Goal: Obtain resource: Obtain resource

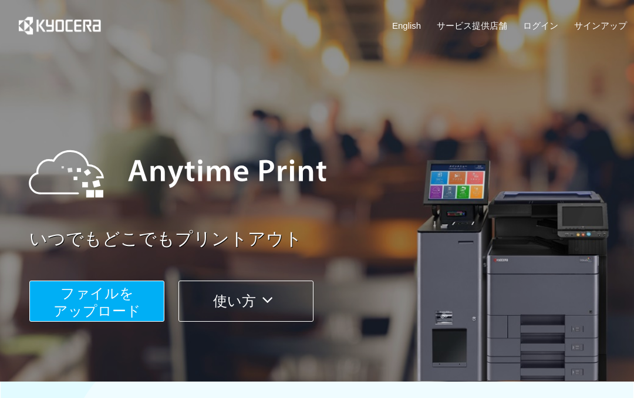
click at [79, 302] on button "ファイルを ​​アップロード" at bounding box center [96, 301] width 135 height 41
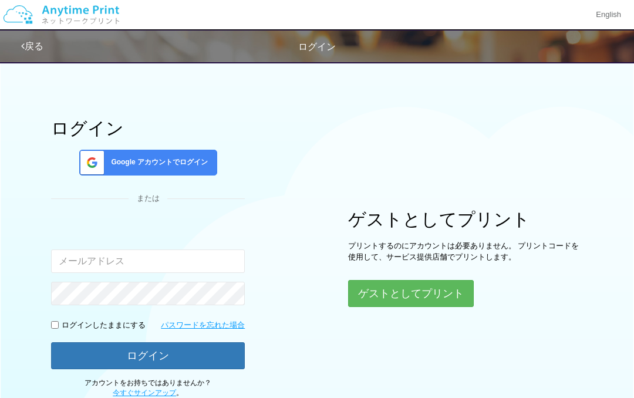
click at [422, 305] on button "ゲストとしてプリント" at bounding box center [411, 293] width 126 height 27
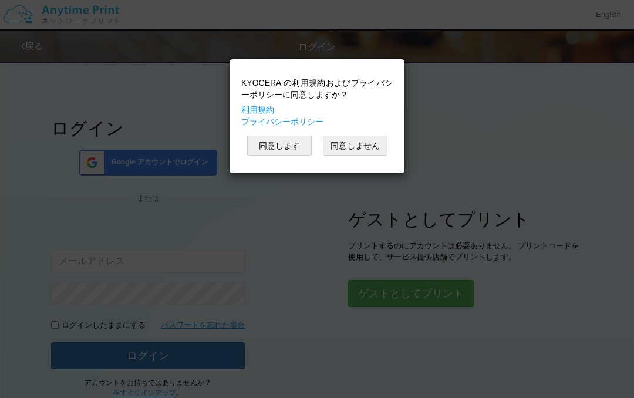
click at [287, 153] on button "同意します" at bounding box center [279, 146] width 65 height 20
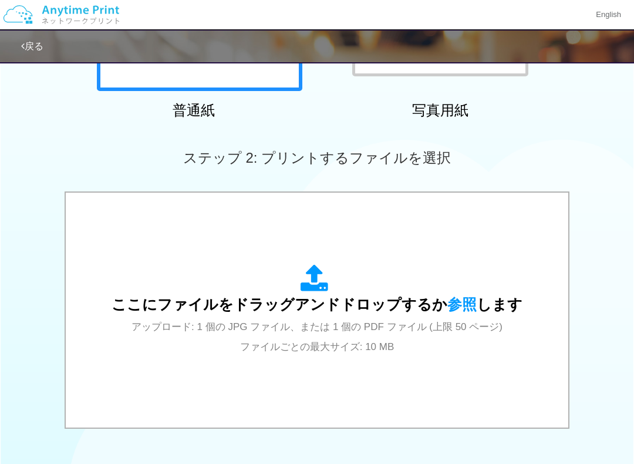
scroll to position [273, 0]
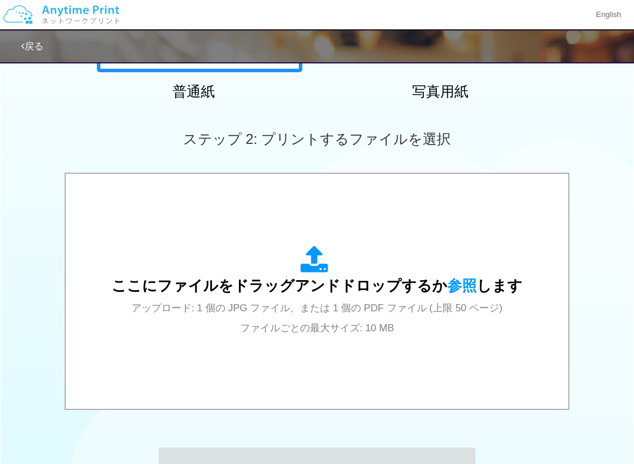
click at [304, 264] on icon at bounding box center [317, 260] width 33 height 29
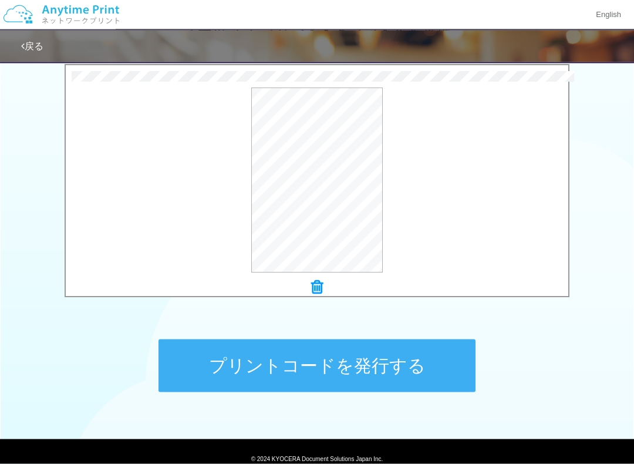
scroll to position [382, 0]
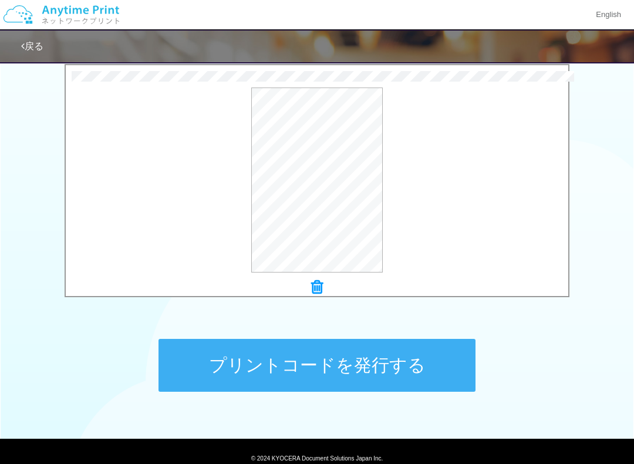
click at [412, 369] on button "プリントコードを発行する" at bounding box center [317, 365] width 317 height 53
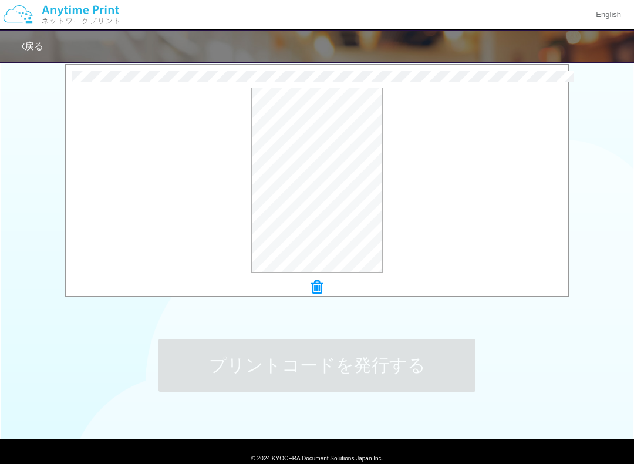
scroll to position [0, 0]
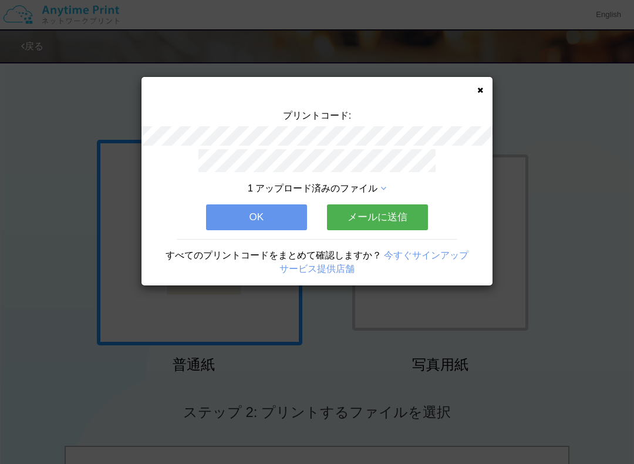
click at [488, 91] on div "プリントコード: 1 アップロード済みのファイル OK メールに送信 すべてのプリントコードをまとめて確認しますか？ 今すぐサインアップ サービス提供店舗" at bounding box center [317, 181] width 351 height 209
click at [476, 93] on div "プリントコード: 1 アップロード済みのファイル OK メールに送信 すべてのプリントコードをまとめて確認しますか？ 今すぐサインアップ サービス提供店舗" at bounding box center [317, 181] width 351 height 209
click at [281, 214] on button "OK" at bounding box center [256, 217] width 101 height 26
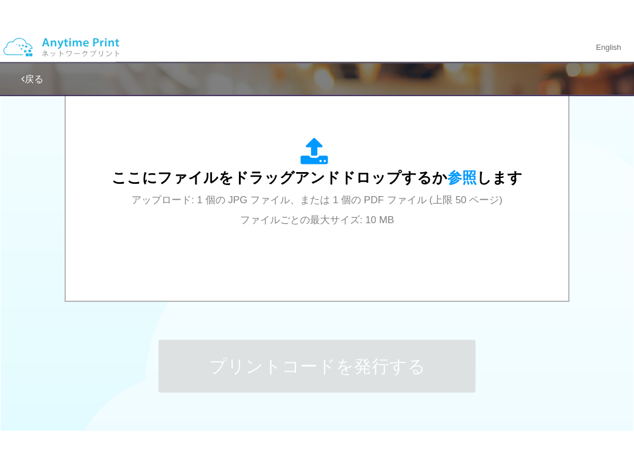
scroll to position [414, 0]
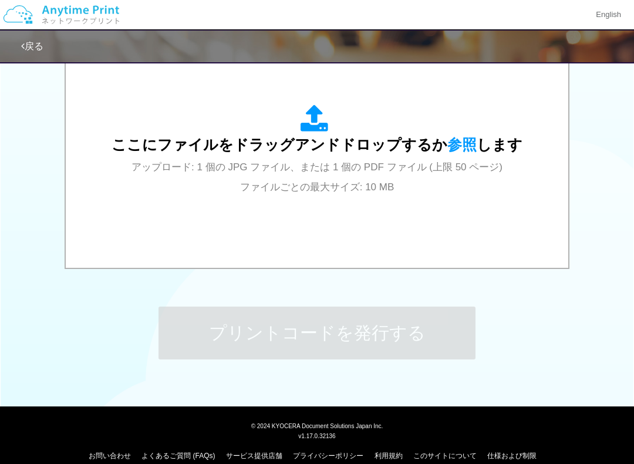
click at [365, 194] on div "ここにファイルをドラッグアンドドロップするか 参照 します アップロード: 1 個の JPG ファイル、または 1 個の PDF ファイル (上限 50 ペー…" at bounding box center [317, 151] width 411 height 92
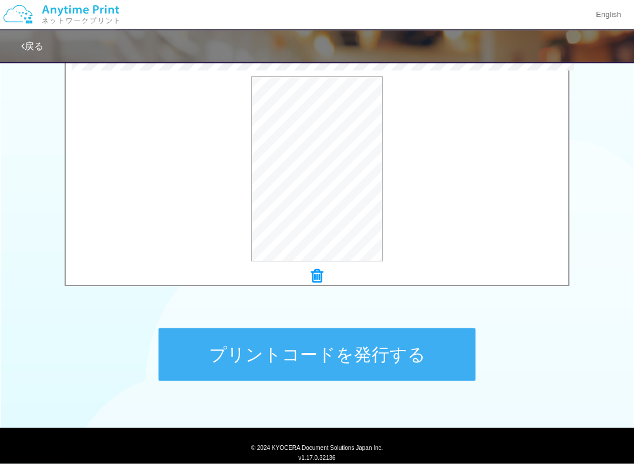
scroll to position [393, 0]
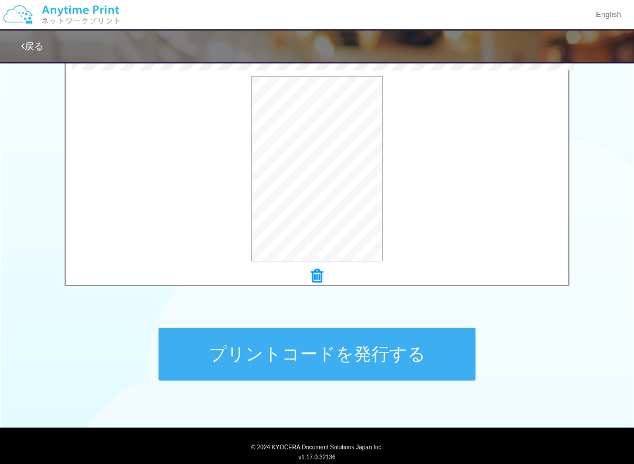
click at [375, 369] on button "プリントコードを発行する" at bounding box center [317, 354] width 317 height 53
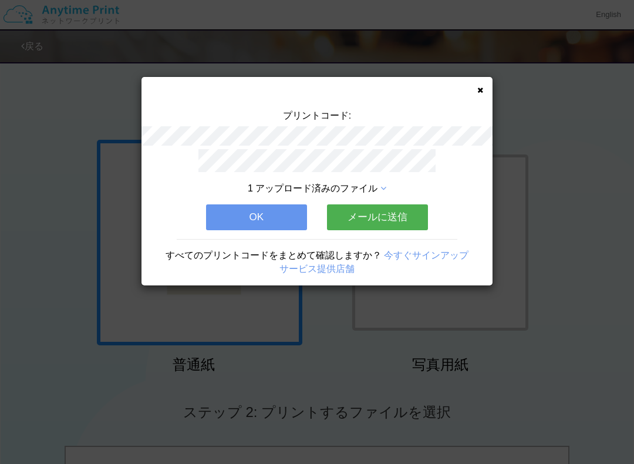
click at [280, 217] on button "OK" at bounding box center [256, 217] width 101 height 26
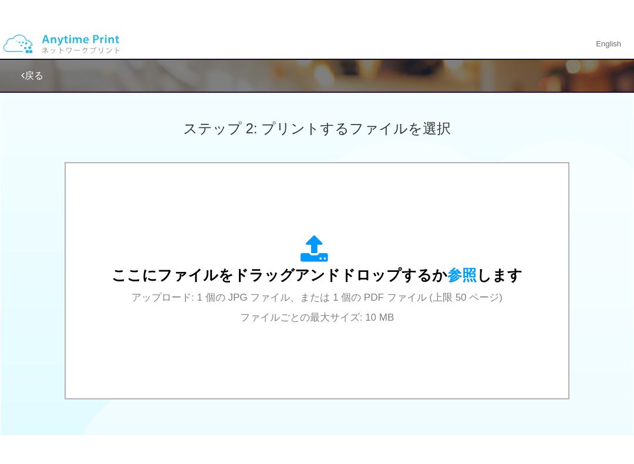
scroll to position [314, 0]
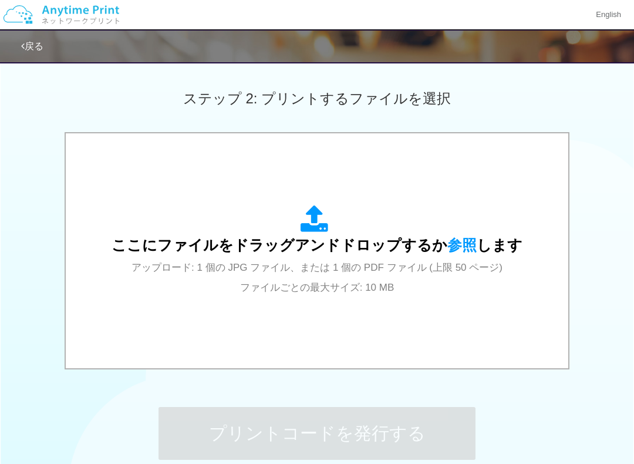
click at [334, 268] on span "アップロード: 1 個の JPG ファイル、または 1 個の PDF ファイル (上限 50 ページ) ファイルごとの最大サイズ: 10 MB" at bounding box center [317, 277] width 371 height 31
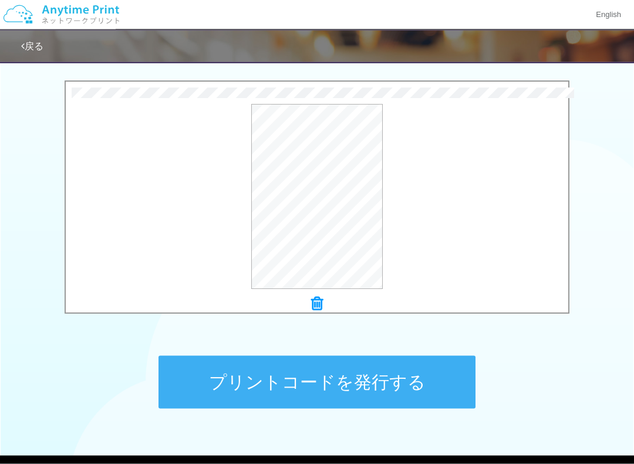
scroll to position [365, 0]
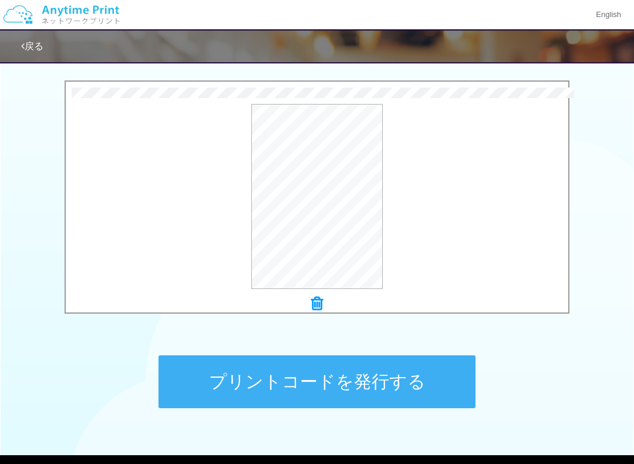
click at [320, 310] on icon at bounding box center [317, 303] width 12 height 15
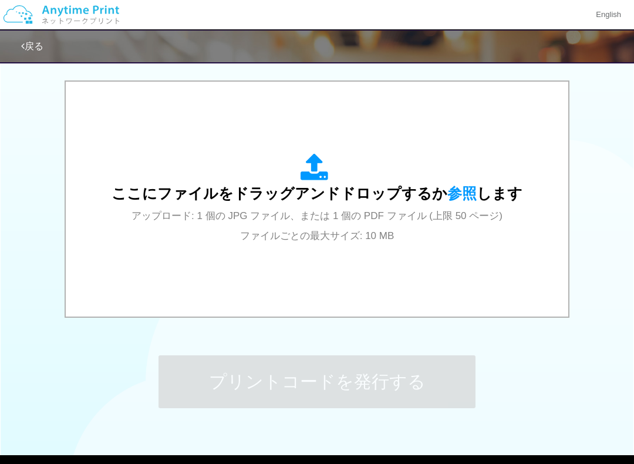
click at [386, 226] on div "ここにファイルをドラッグアンドドロップするか 参照 します アップロード: 1 個の JPG ファイル、または 1 個の PDF ファイル (上限 50 ペー…" at bounding box center [317, 199] width 411 height 92
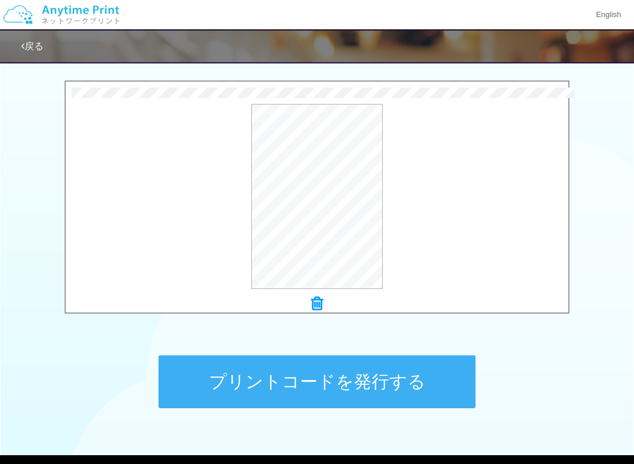
click at [402, 376] on button "プリントコードを発行する" at bounding box center [317, 381] width 317 height 53
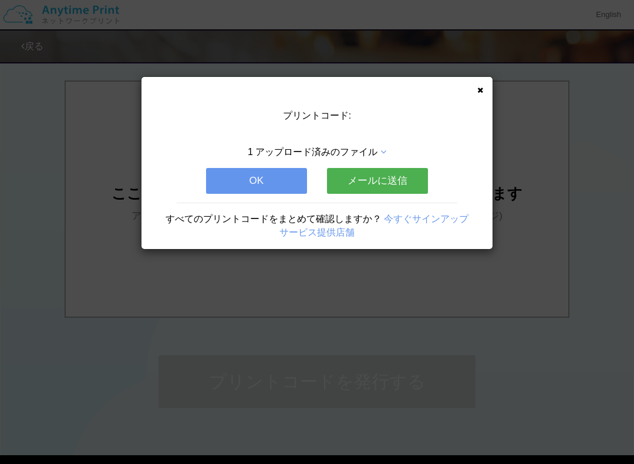
scroll to position [0, 0]
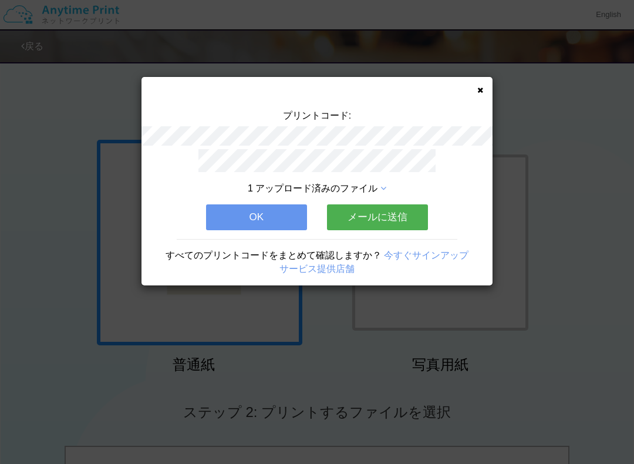
click at [290, 218] on button "OK" at bounding box center [256, 217] width 101 height 26
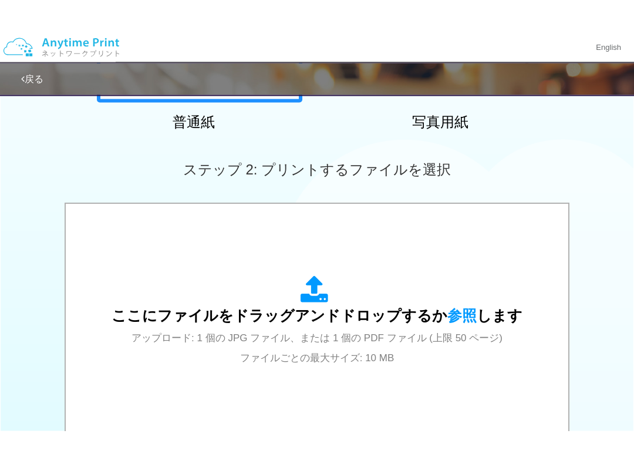
scroll to position [309, 0]
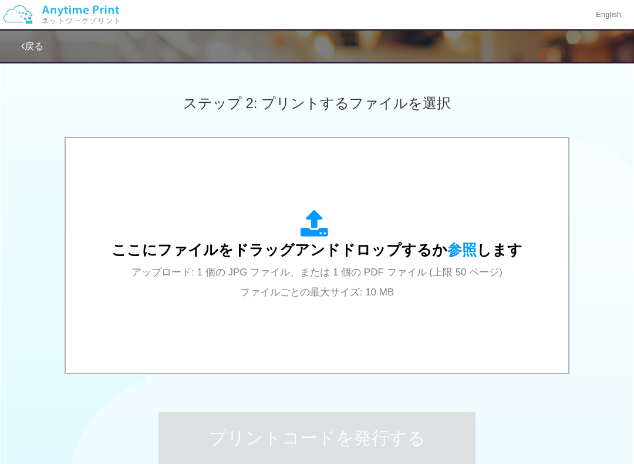
click at [339, 274] on span "アップロード: 1 個の JPG ファイル、または 1 個の PDF ファイル (上限 50 ページ) ファイルごとの最大サイズ: 10 MB" at bounding box center [317, 282] width 371 height 31
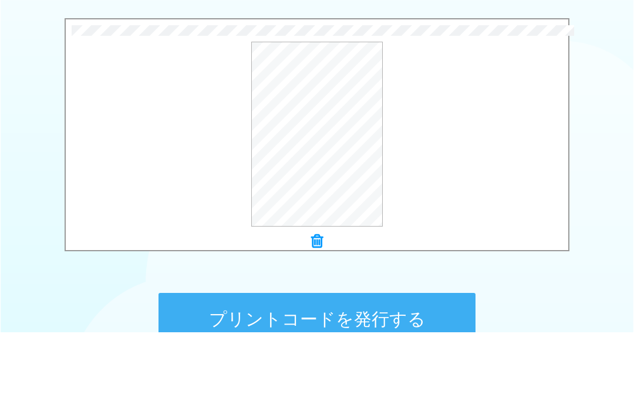
scroll to position [495, 0]
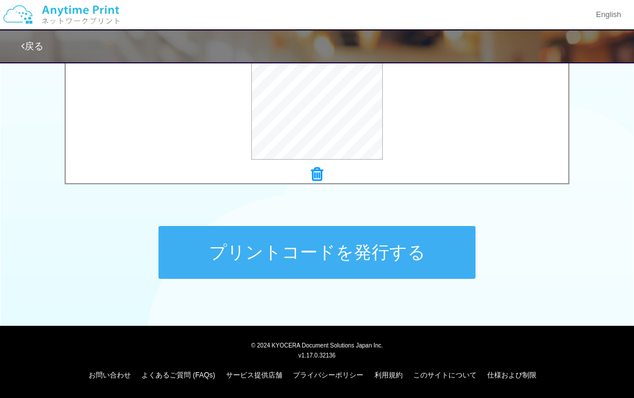
click at [299, 260] on button "プリントコードを発行する" at bounding box center [317, 252] width 317 height 53
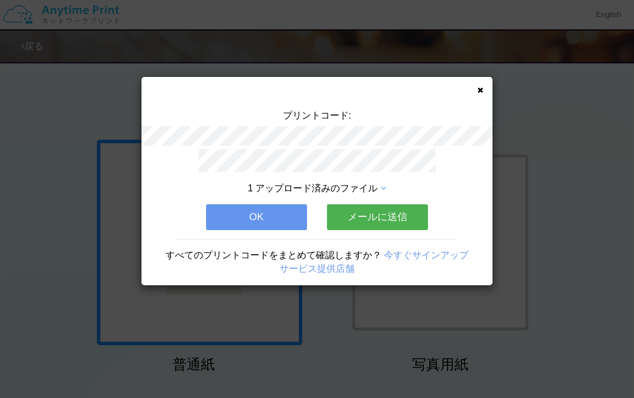
click at [288, 217] on button "OK" at bounding box center [256, 217] width 101 height 26
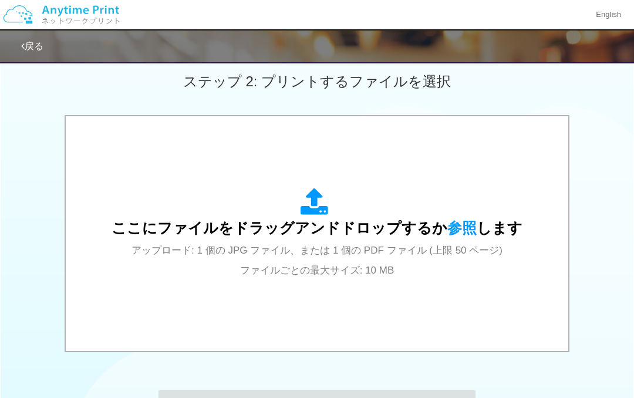
scroll to position [349, 0]
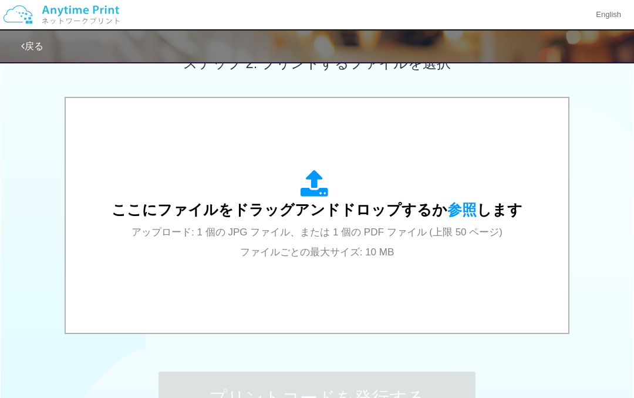
click at [342, 223] on div "ここにファイルをドラッグアンドドロップするか 参照 します アップロード: 1 個の JPG ファイル、または 1 個の PDF ファイル (上限 50 ペー…" at bounding box center [317, 216] width 411 height 92
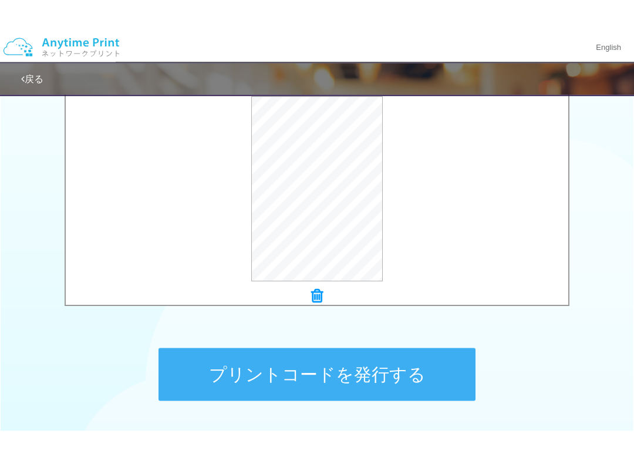
scroll to position [406, 0]
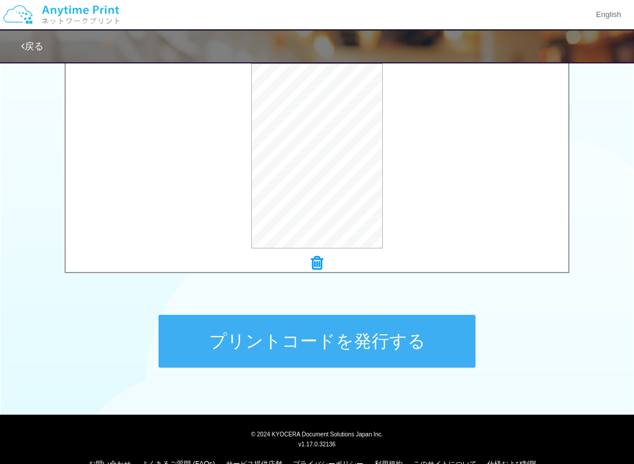
click at [445, 344] on button "プリントコードを発行する" at bounding box center [317, 341] width 317 height 53
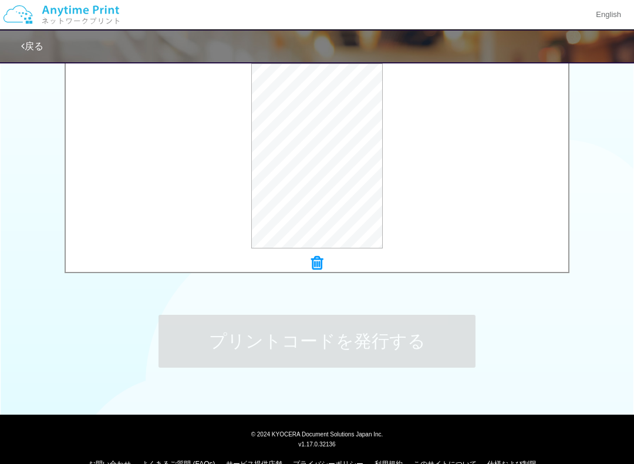
scroll to position [0, 0]
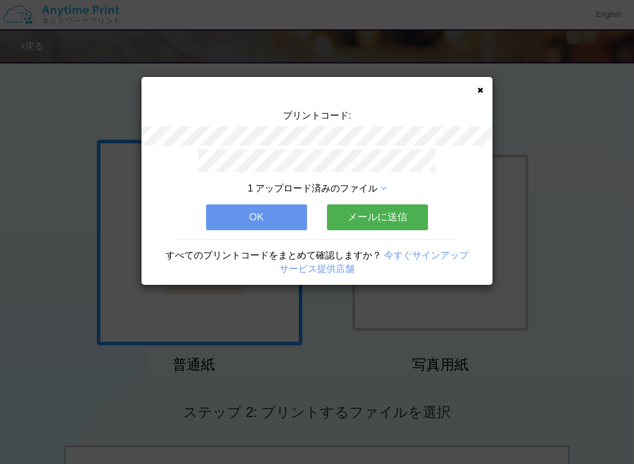
click at [290, 215] on button "OK" at bounding box center [256, 217] width 101 height 26
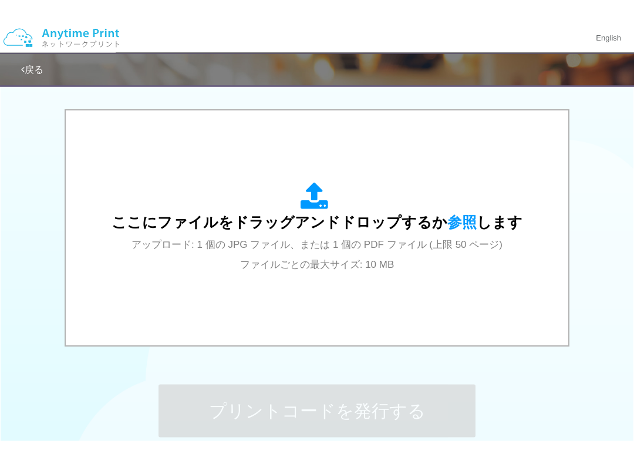
scroll to position [360, 0]
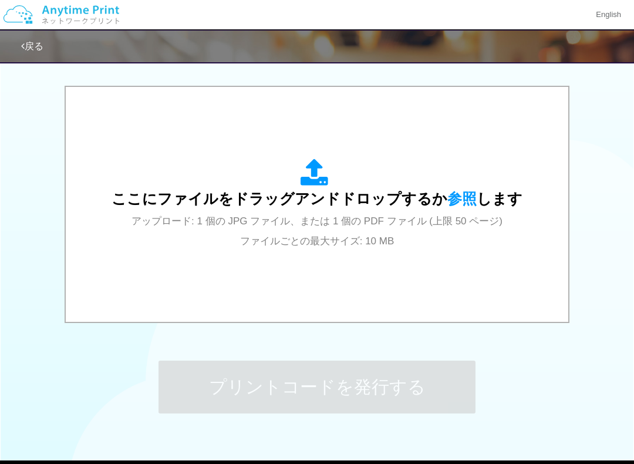
click at [339, 252] on div "ここにファイルをドラッグアンドドロップするか 参照 します アップロード: 1 個の JPG ファイル、または 1 個の PDF ファイル (上限 50 ペー…" at bounding box center [317, 204] width 479 height 211
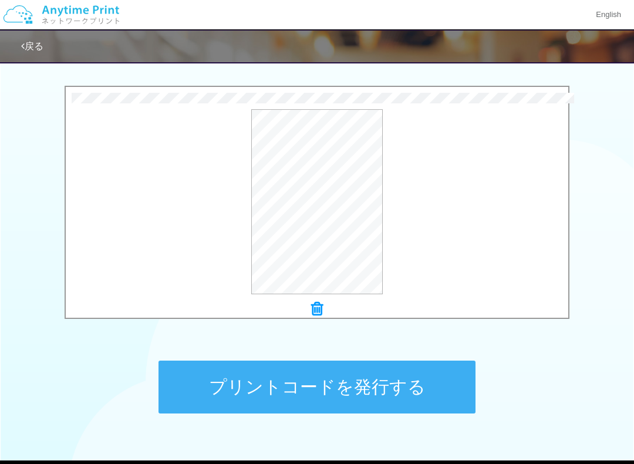
click at [358, 398] on button "プリントコードを発行する" at bounding box center [317, 387] width 317 height 53
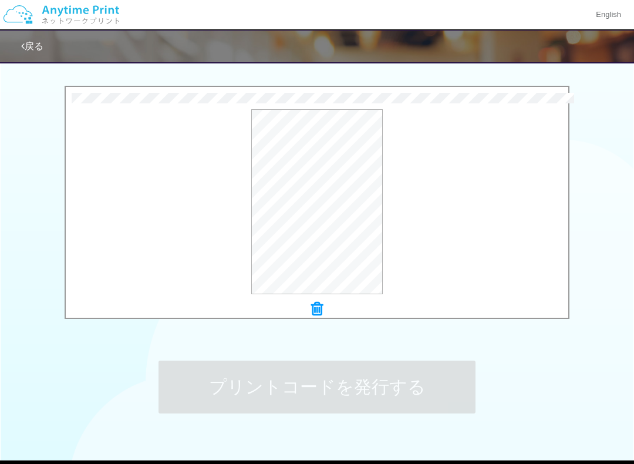
scroll to position [0, 0]
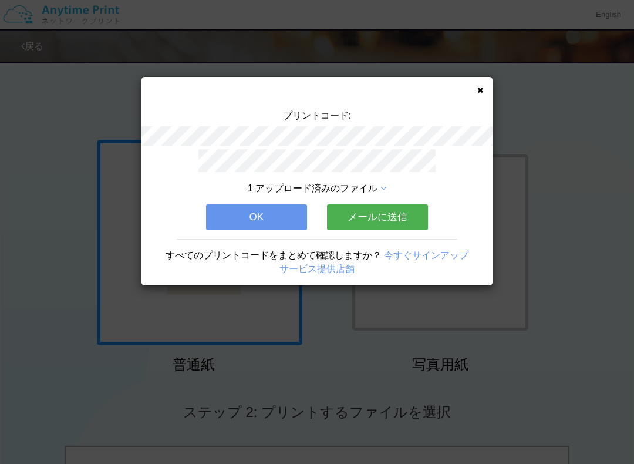
click at [281, 227] on button "OK" at bounding box center [256, 217] width 101 height 26
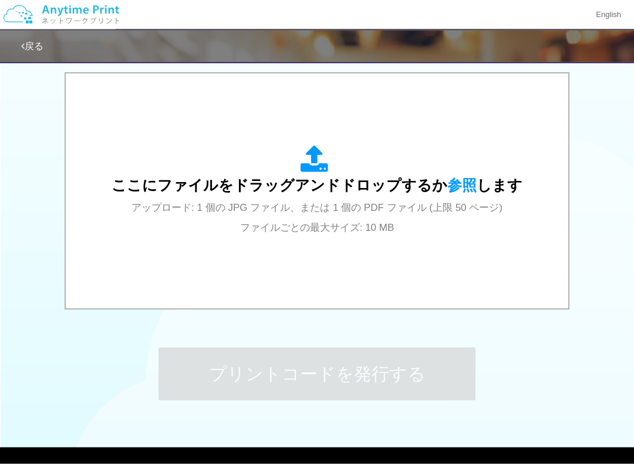
scroll to position [374, 0]
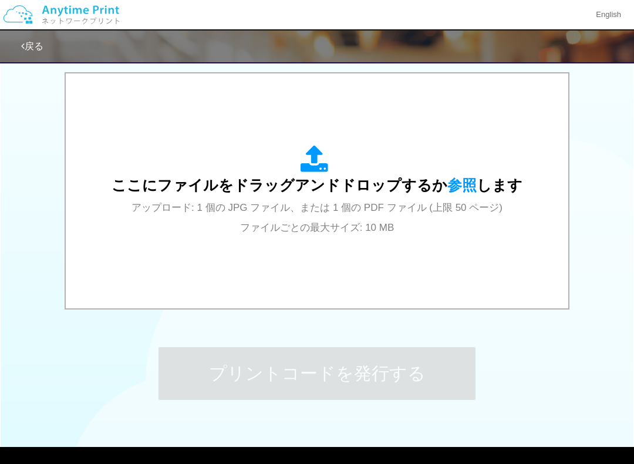
click at [383, 213] on div "ここにファイルをドラッグアンドドロップするか 参照 します アップロード: 1 個の JPG ファイル、または 1 個の PDF ファイル (上限 50 ペー…" at bounding box center [317, 191] width 411 height 92
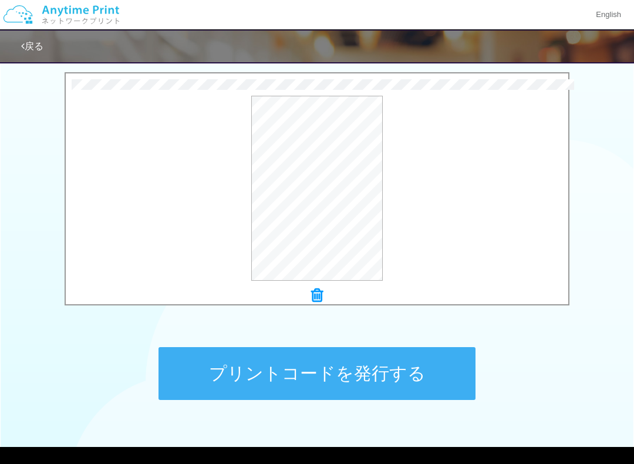
click at [369, 386] on button "プリントコードを発行する" at bounding box center [317, 373] width 317 height 53
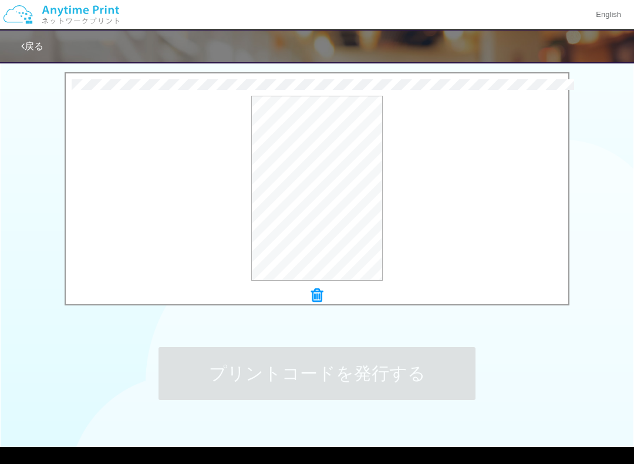
scroll to position [0, 0]
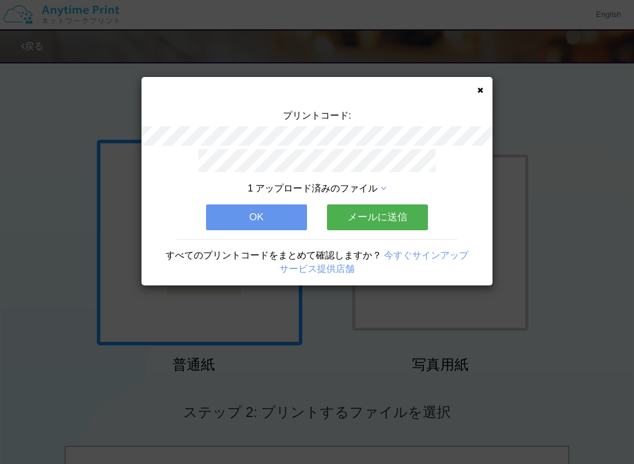
click at [277, 216] on button "OK" at bounding box center [256, 217] width 101 height 26
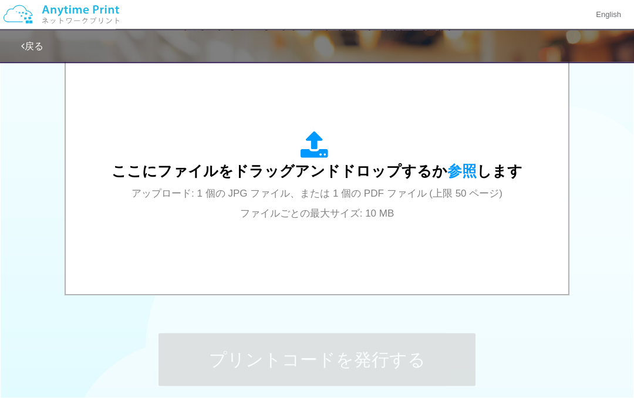
scroll to position [388, 0]
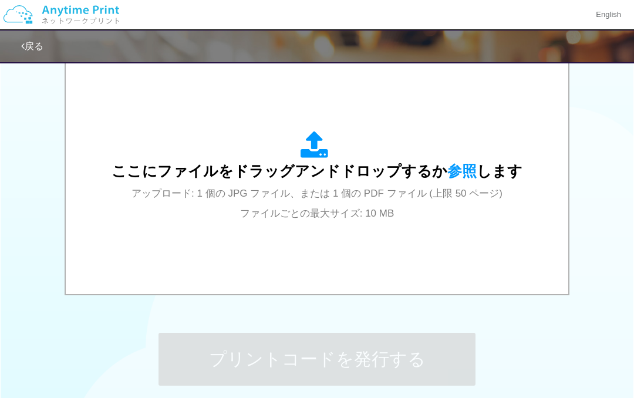
click at [381, 243] on div "ここにファイルをドラッグアンドドロップするか 参照 します アップロード: 1 個の JPG ファイル、または 1 個の PDF ファイル (上限 50 ペー…" at bounding box center [317, 176] width 479 height 211
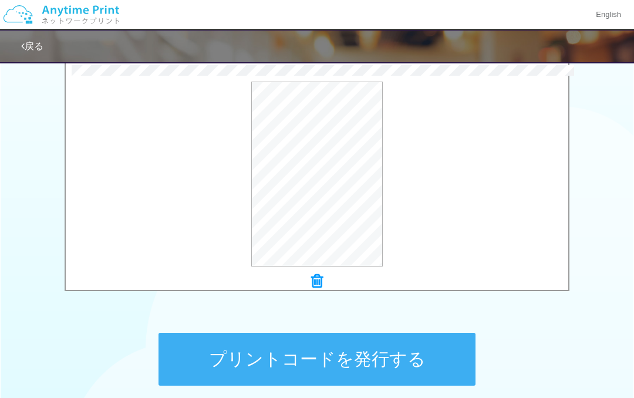
click at [361, 359] on button "プリントコードを発行する" at bounding box center [317, 359] width 317 height 53
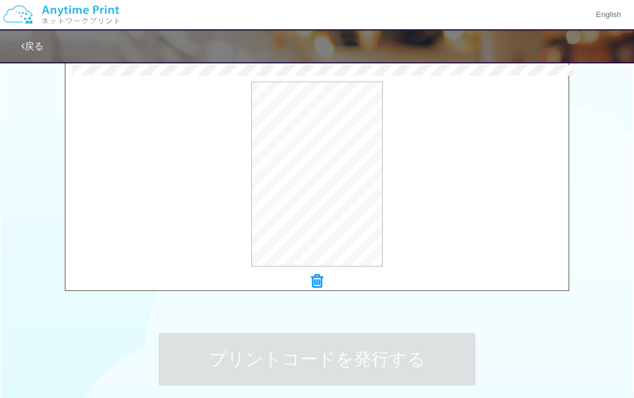
scroll to position [0, 0]
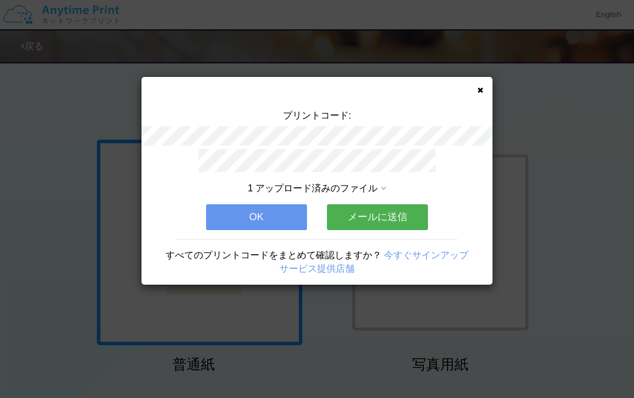
click at [280, 204] on button "OK" at bounding box center [256, 217] width 101 height 26
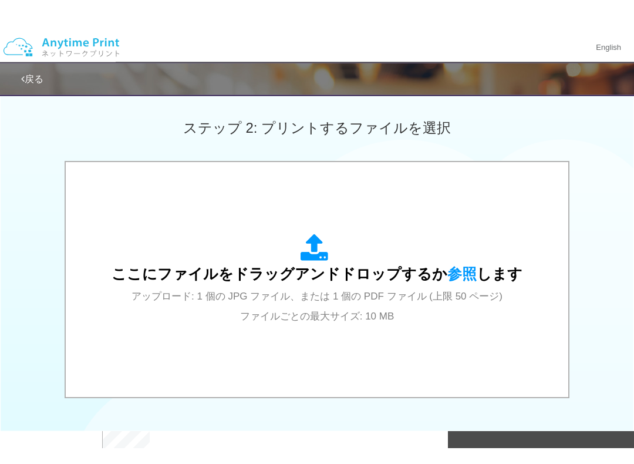
scroll to position [332, 0]
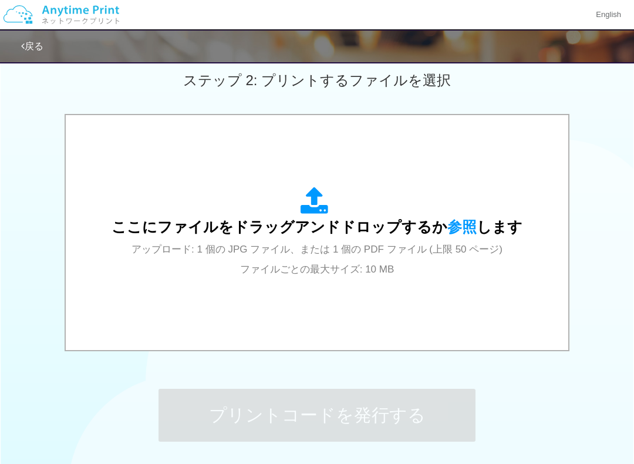
click at [323, 290] on div "ここにファイルをドラッグアンドドロップするか 参照 します アップロード: 1 個の JPG ファイル、または 1 個の PDF ファイル (上限 50 ペー…" at bounding box center [317, 232] width 479 height 211
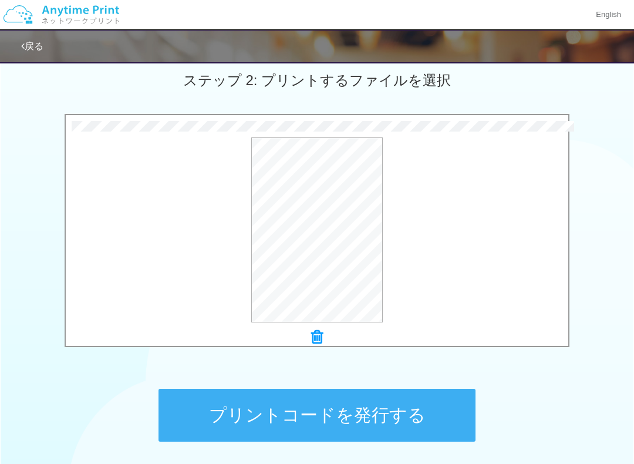
click at [309, 398] on button "プリントコードを発行する" at bounding box center [317, 415] width 317 height 53
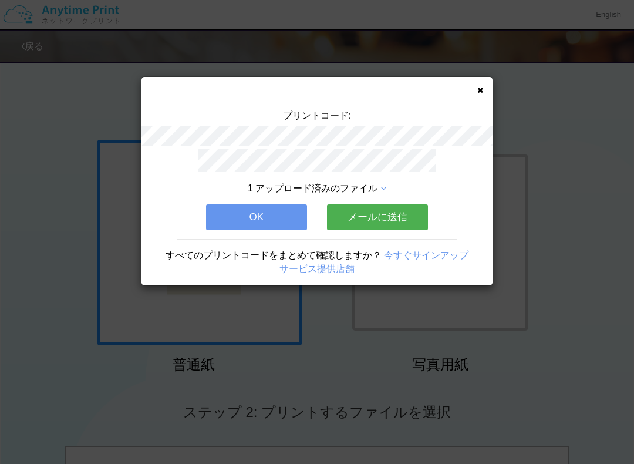
click at [287, 220] on button "OK" at bounding box center [256, 217] width 101 height 26
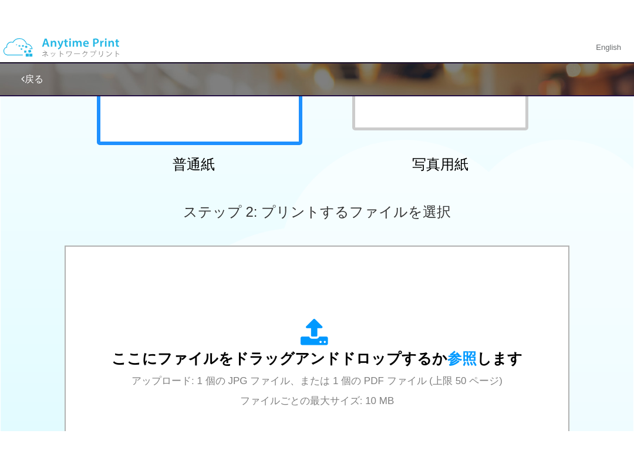
scroll to position [259, 0]
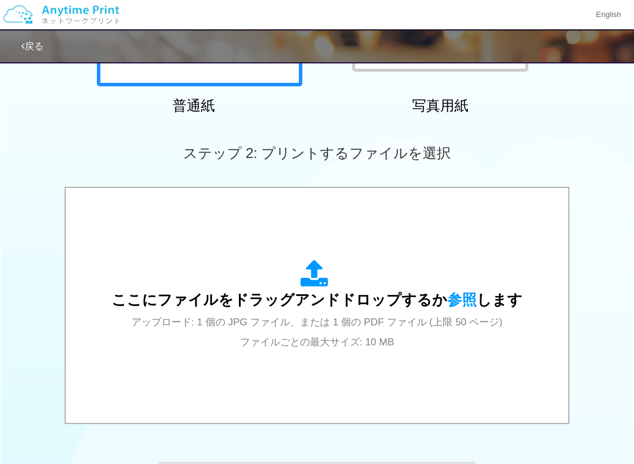
click at [361, 297] on span "ここにファイルをドラッグアンドドロップするか 参照 します" at bounding box center [317, 299] width 411 height 16
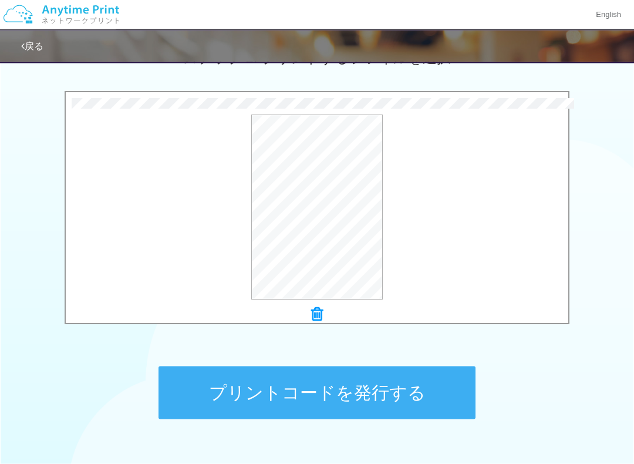
scroll to position [356, 0]
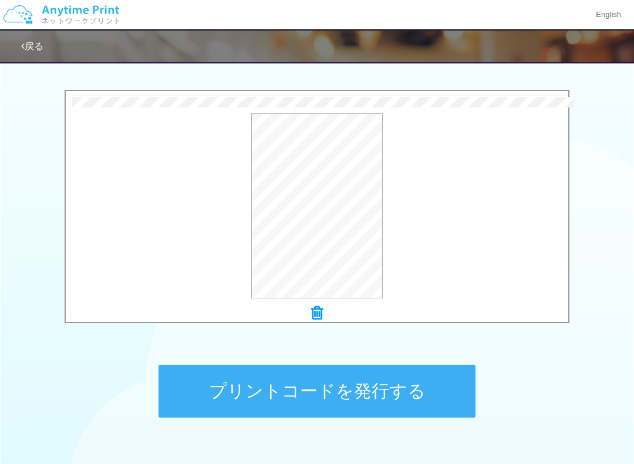
click at [406, 388] on button "プリントコードを発行する" at bounding box center [317, 391] width 317 height 53
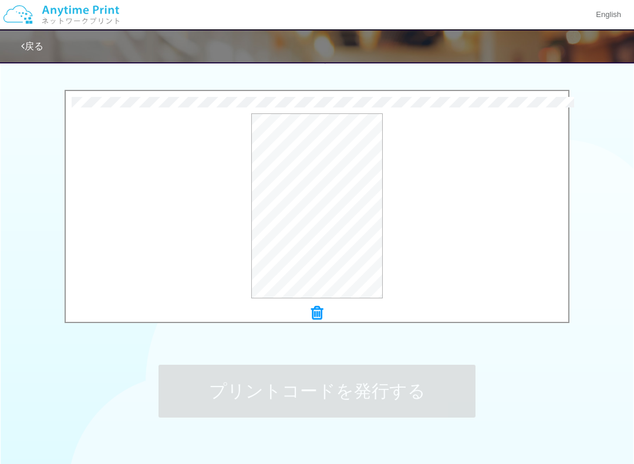
scroll to position [0, 0]
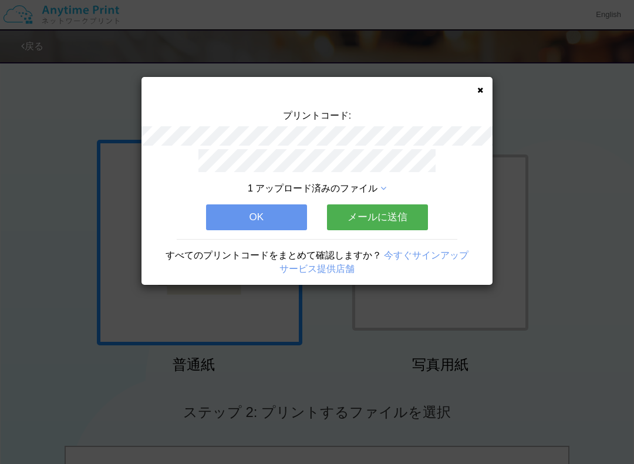
click at [481, 90] on icon at bounding box center [481, 90] width 6 height 8
